Goal: Information Seeking & Learning: Learn about a topic

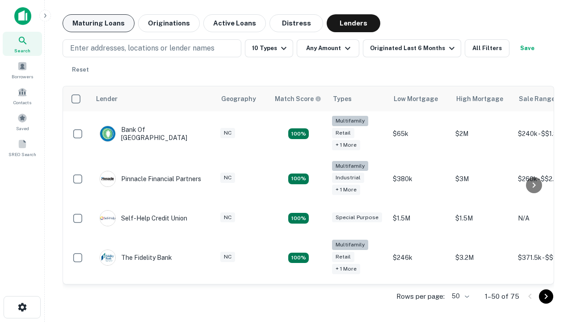
click at [98, 23] on button "Maturing Loans" at bounding box center [99, 23] width 72 height 18
